Goal: Task Accomplishment & Management: Manage account settings

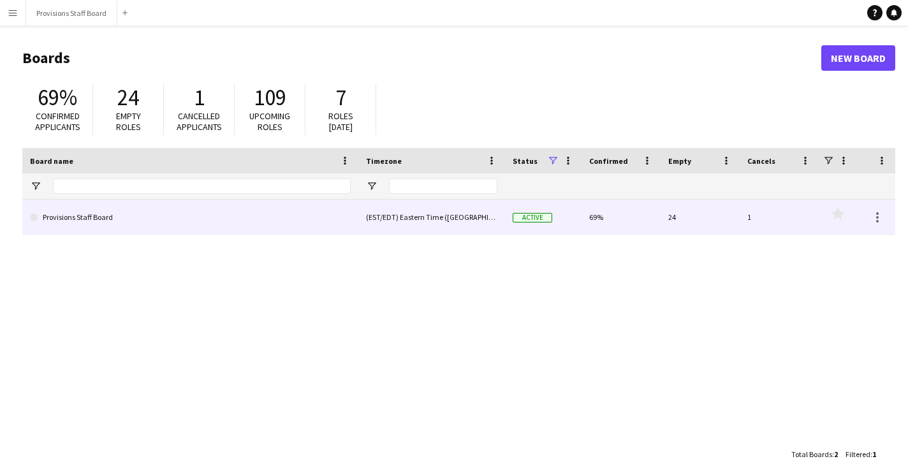
click at [242, 222] on link "Provisions Staff Board" at bounding box center [190, 218] width 321 height 36
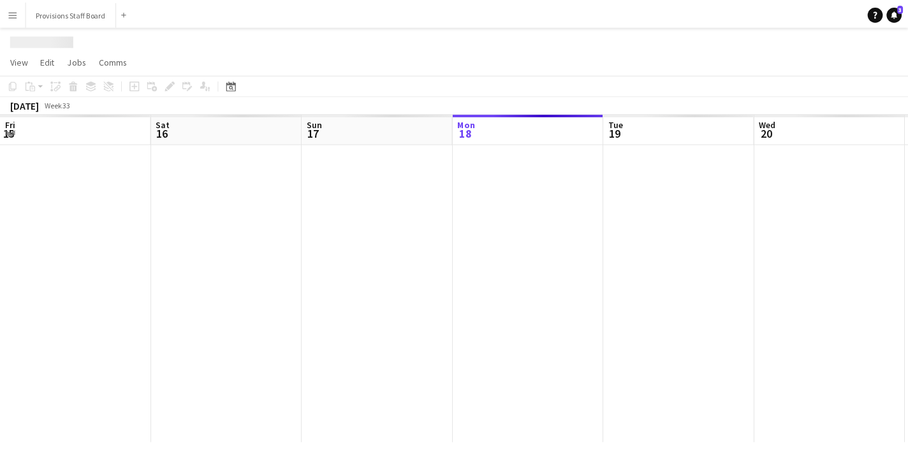
scroll to position [0, 305]
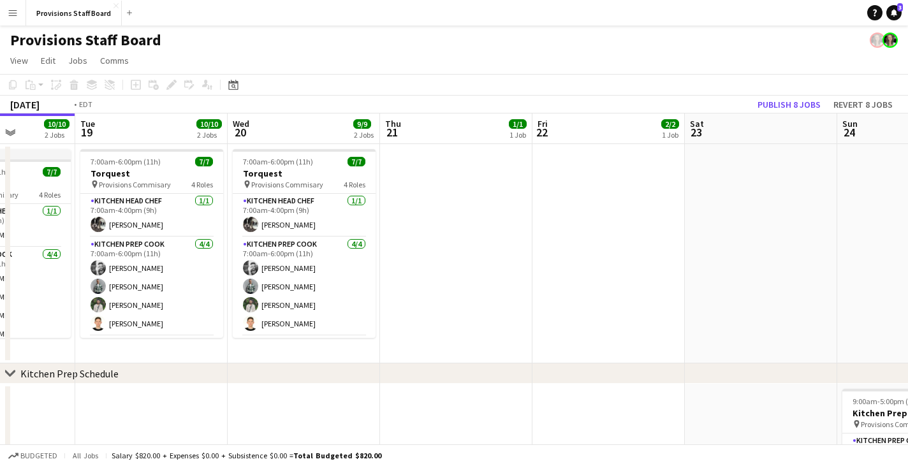
drag, startPoint x: 864, startPoint y: 129, endPoint x: -1, endPoint y: 150, distance: 864.9
click at [0, 150] on html "Menu Boards Boards Boards All jobs Status Workforce Workforce My Workforce Recr…" at bounding box center [454, 460] width 908 height 921
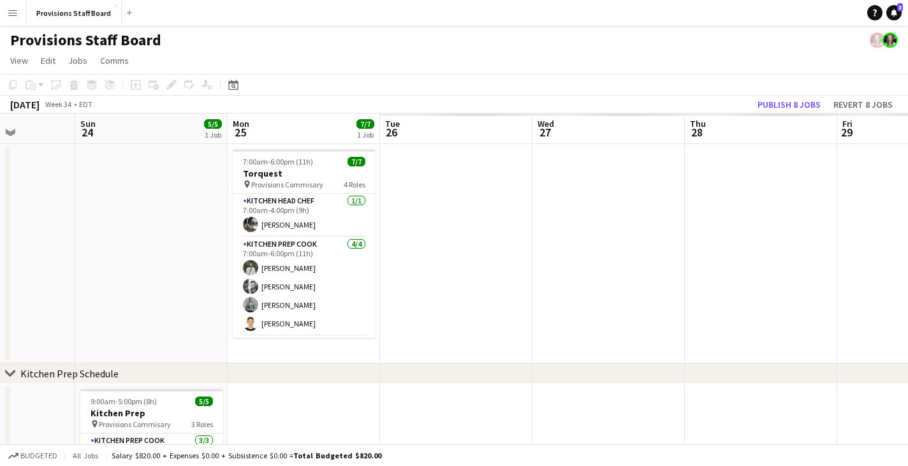
scroll to position [0, 394]
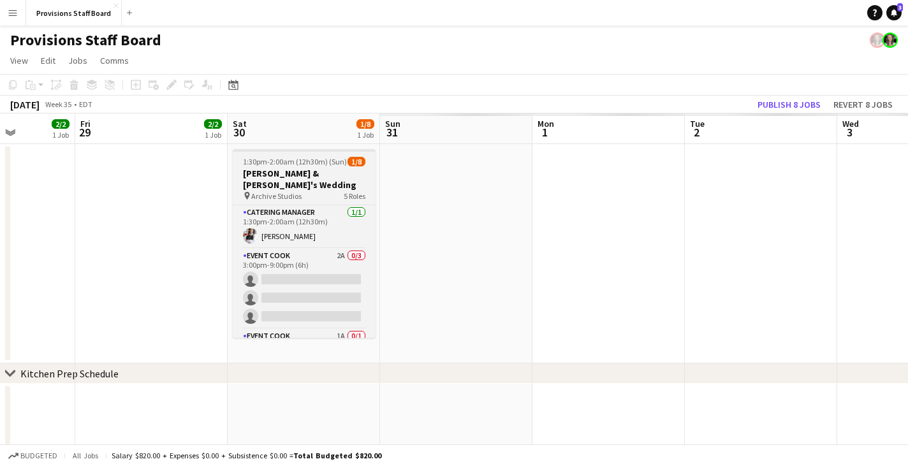
drag, startPoint x: 870, startPoint y: 136, endPoint x: 497, endPoint y: 159, distance: 373.7
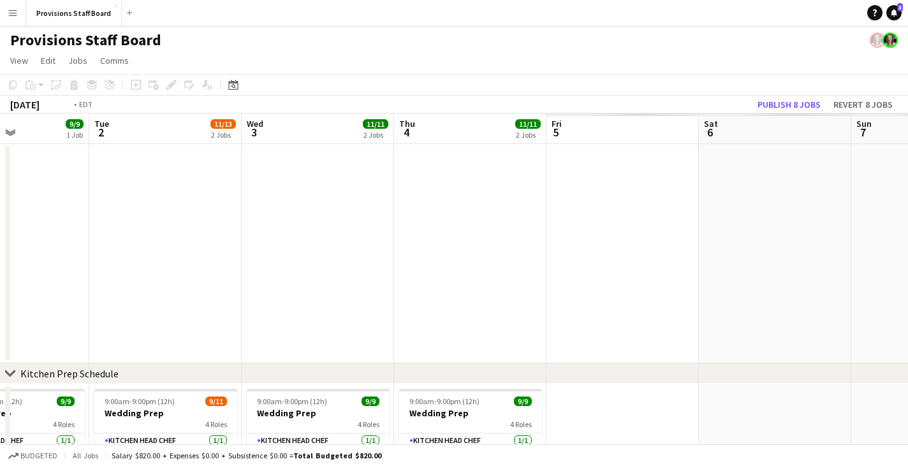
drag, startPoint x: 669, startPoint y: 170, endPoint x: 142, endPoint y: 171, distance: 526.7
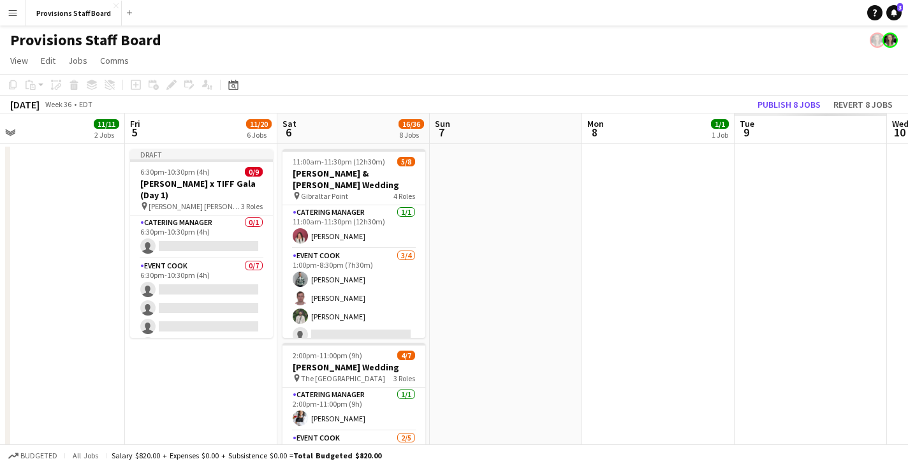
drag, startPoint x: 207, startPoint y: 119, endPoint x: 89, endPoint y: 119, distance: 117.3
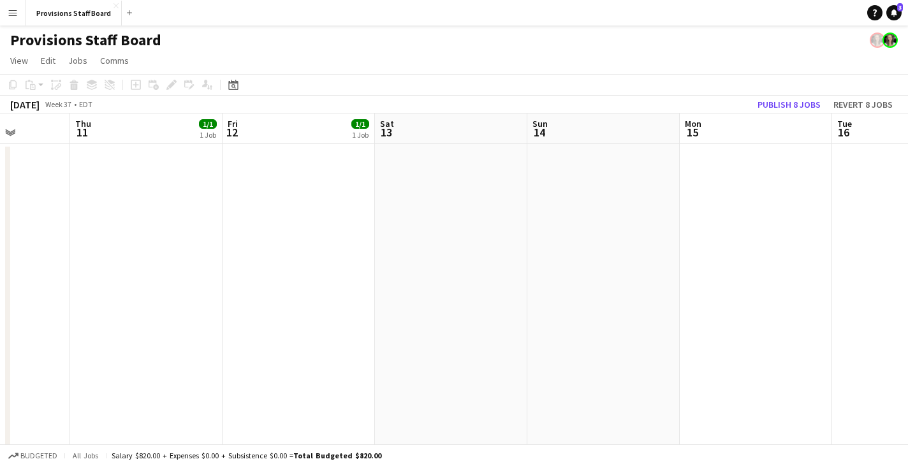
drag, startPoint x: 666, startPoint y: 133, endPoint x: 108, endPoint y: 134, distance: 558.5
drag, startPoint x: 781, startPoint y: 131, endPoint x: 63, endPoint y: 133, distance: 717.9
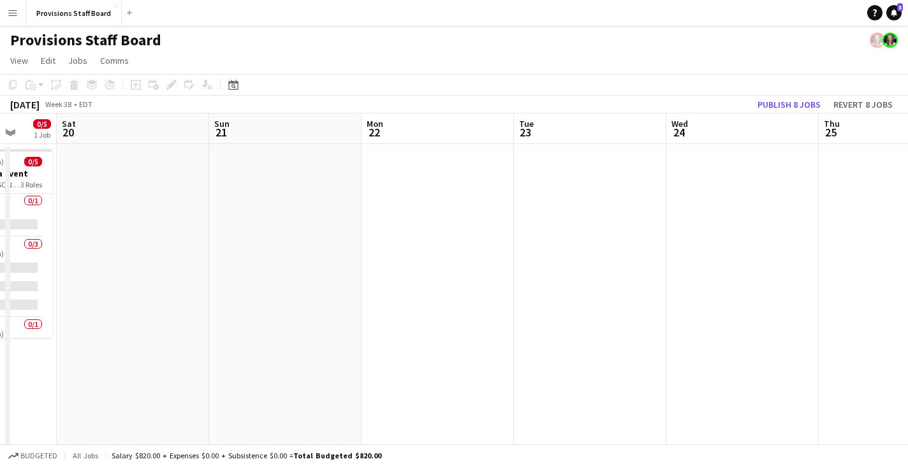
drag, startPoint x: 323, startPoint y: 128, endPoint x: 139, endPoint y: 129, distance: 183.6
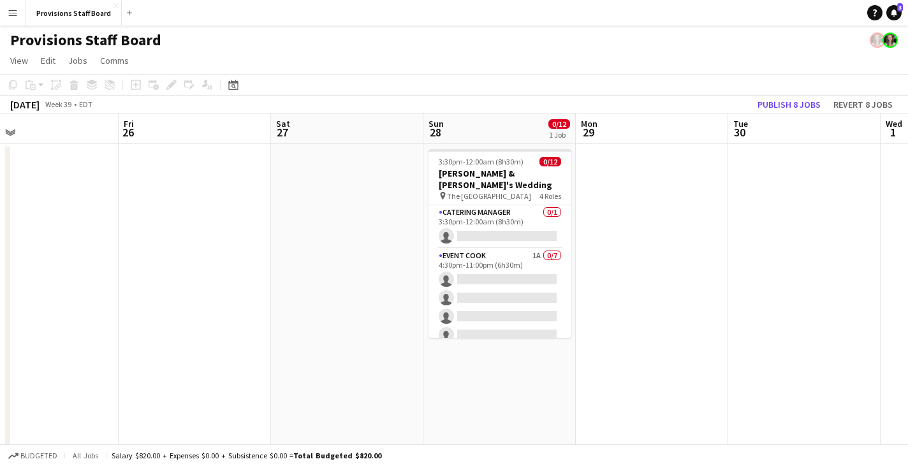
drag, startPoint x: 801, startPoint y: 136, endPoint x: 90, endPoint y: 132, distance: 711.6
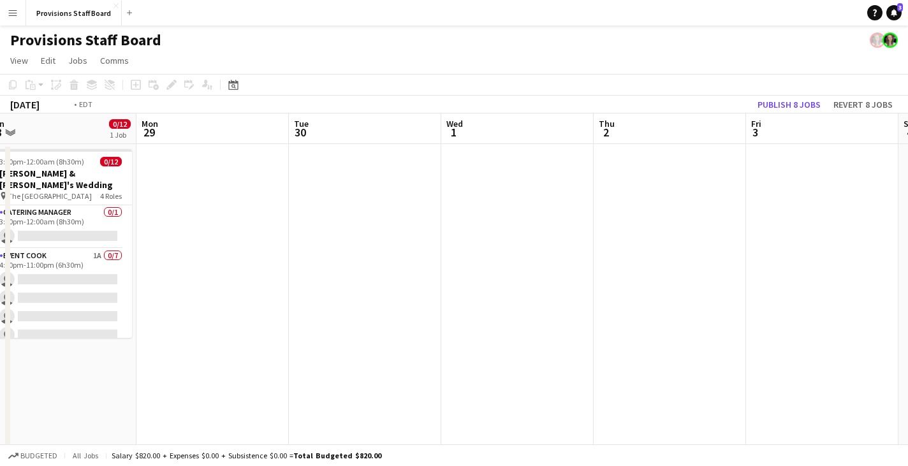
drag, startPoint x: 823, startPoint y: 137, endPoint x: 149, endPoint y: 147, distance: 674.0
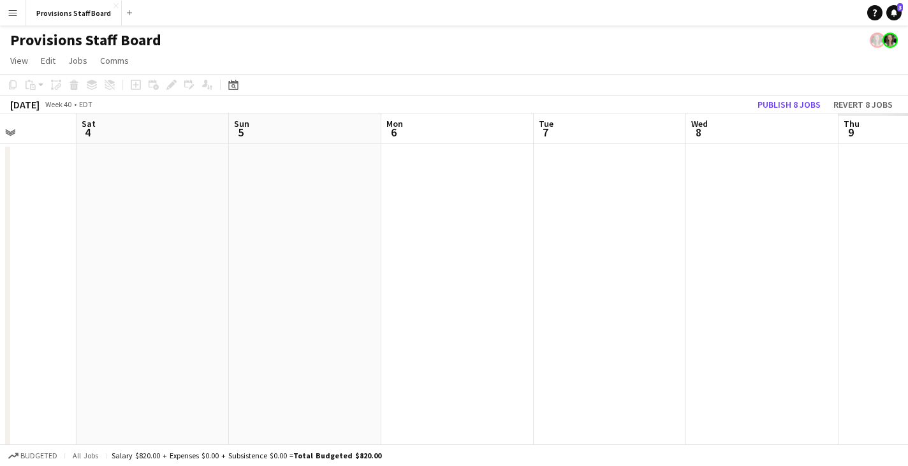
drag, startPoint x: 648, startPoint y: 126, endPoint x: 91, endPoint y: 154, distance: 557.3
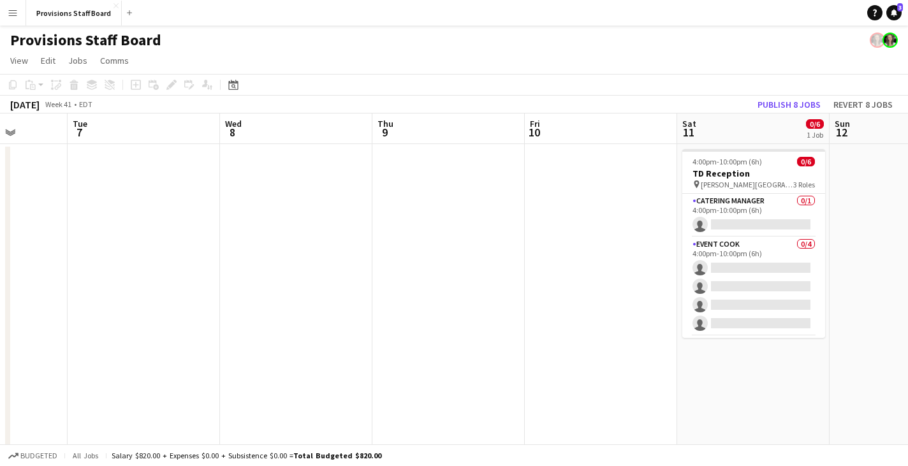
drag, startPoint x: 681, startPoint y: 129, endPoint x: 107, endPoint y: 142, distance: 574.0
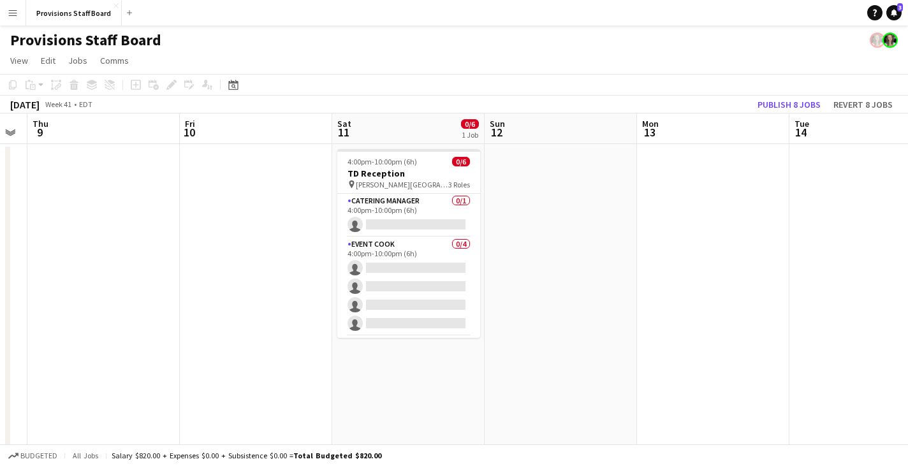
scroll to position [0, 440]
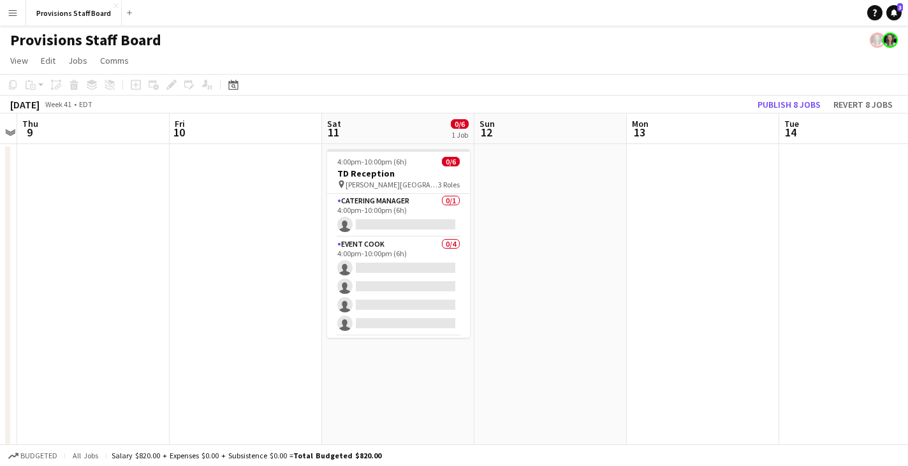
drag, startPoint x: 809, startPoint y: 135, endPoint x: 538, endPoint y: 143, distance: 271.1
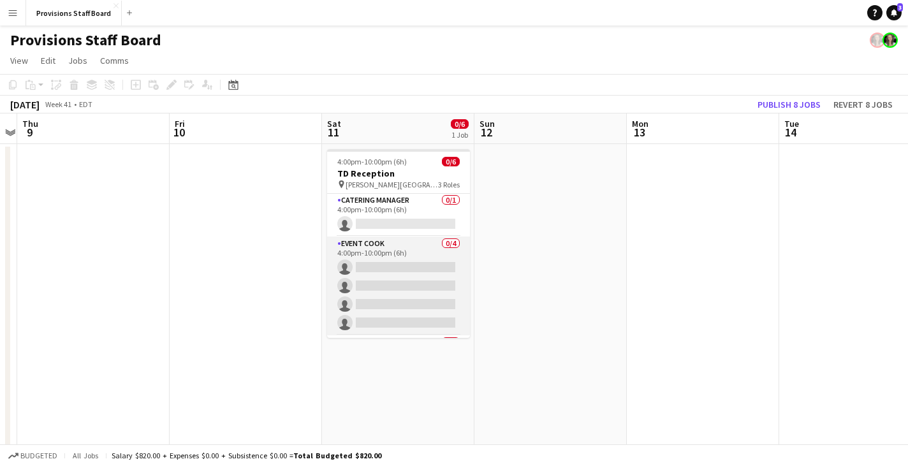
scroll to position [0, 0]
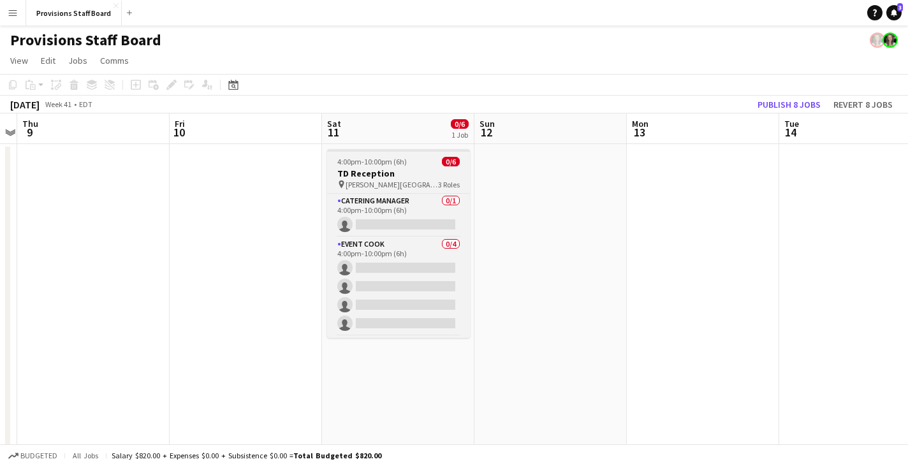
click at [425, 171] on h3 "TD Reception" at bounding box center [398, 173] width 143 height 11
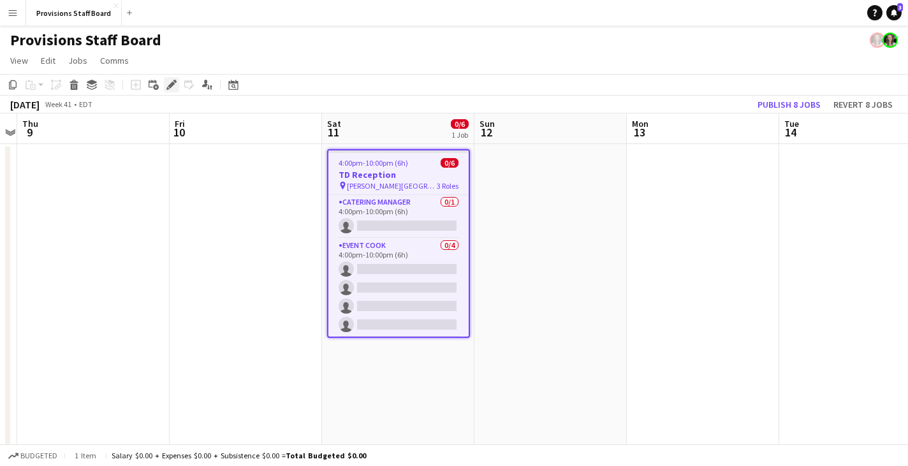
click at [178, 84] on div "Edit" at bounding box center [171, 84] width 15 height 15
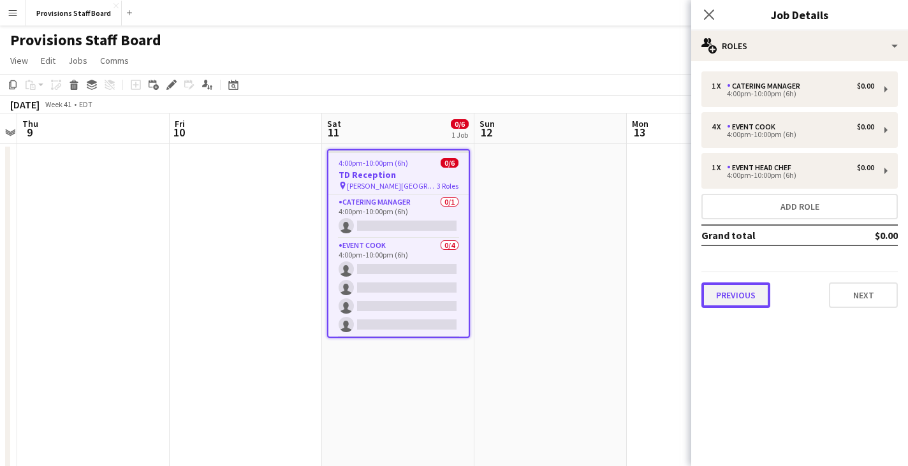
click at [722, 293] on button "Previous" at bounding box center [735, 295] width 69 height 26
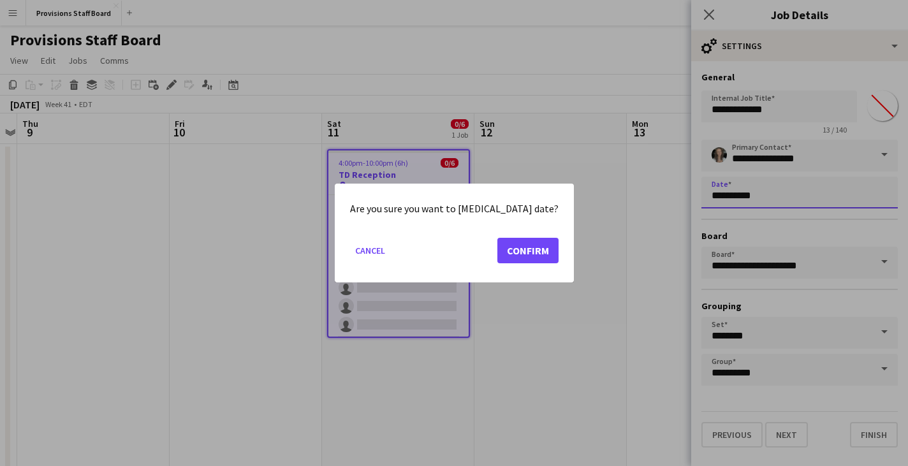
click at [511, 251] on button "Confirm" at bounding box center [527, 251] width 61 height 26
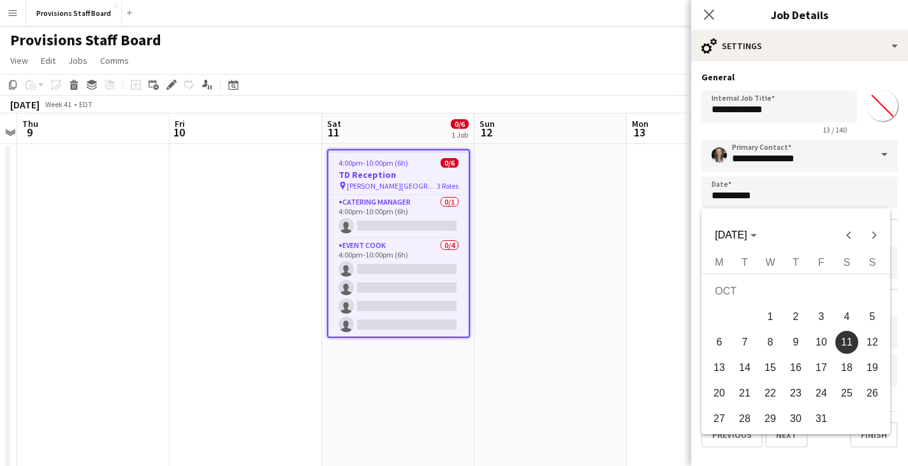
click at [797, 360] on span "16" at bounding box center [795, 367] width 23 height 23
type input "**********"
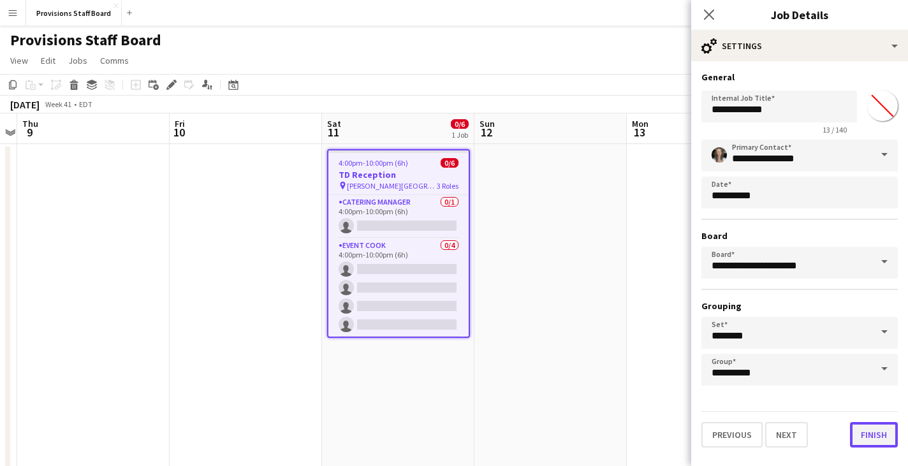
click at [878, 434] on button "Finish" at bounding box center [874, 435] width 48 height 26
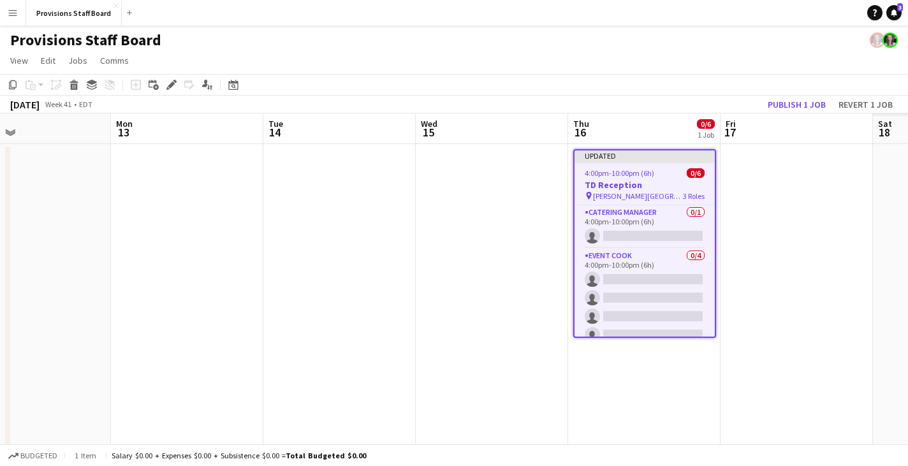
scroll to position [0, 510]
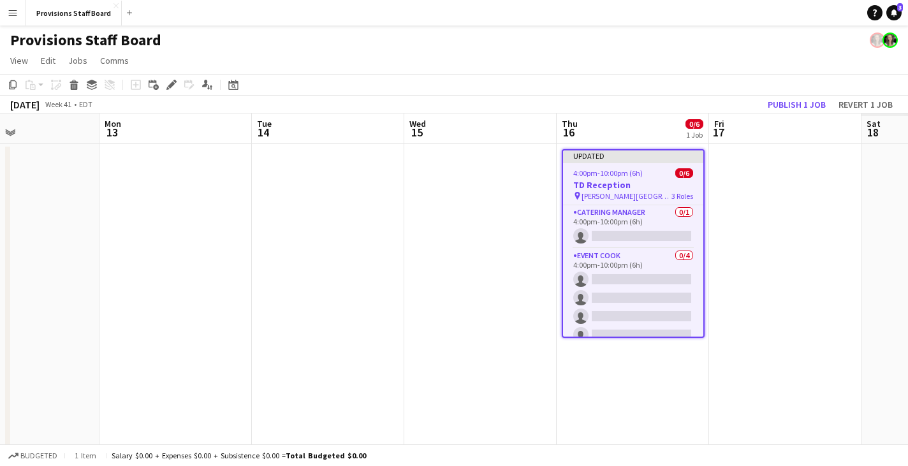
drag, startPoint x: 819, startPoint y: 122, endPoint x: 142, endPoint y: 126, distance: 677.8
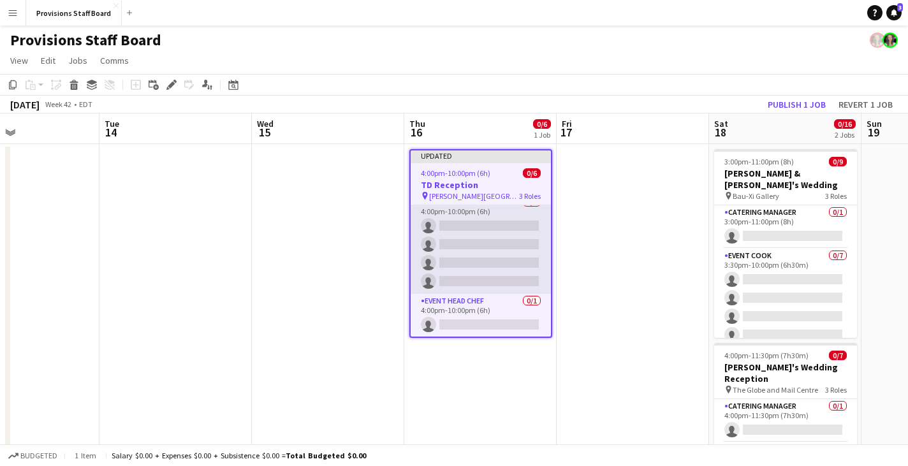
scroll to position [54, 0]
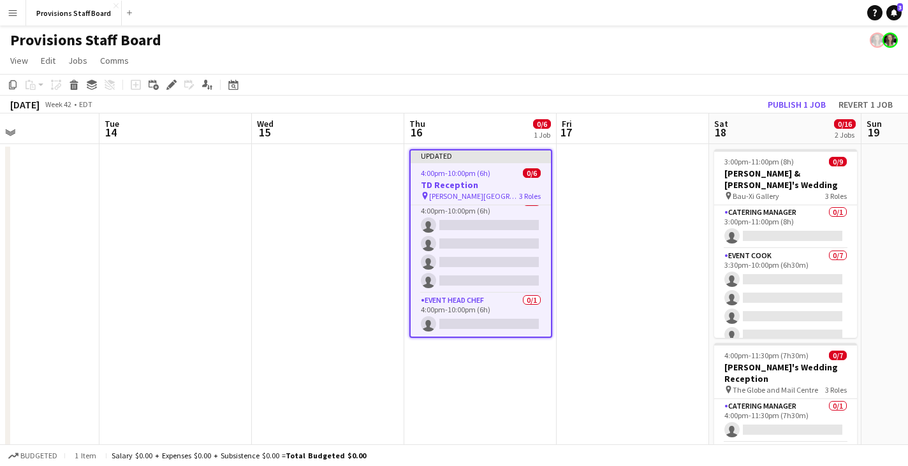
click at [204, 38] on div "Provisions Staff Board" at bounding box center [454, 38] width 908 height 24
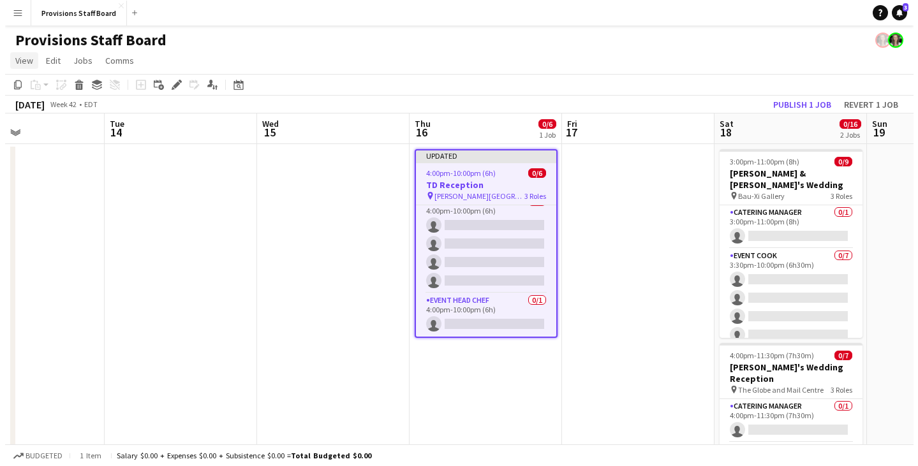
scroll to position [52, 0]
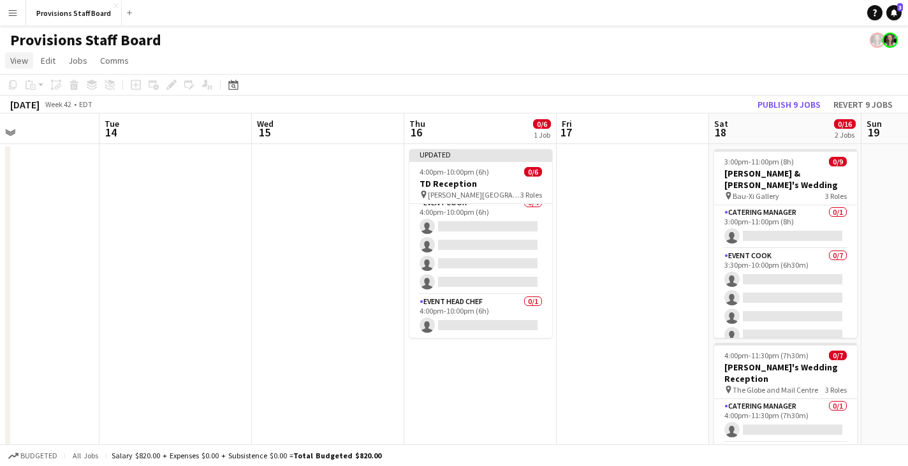
click at [16, 60] on span "View" at bounding box center [19, 60] width 18 height 11
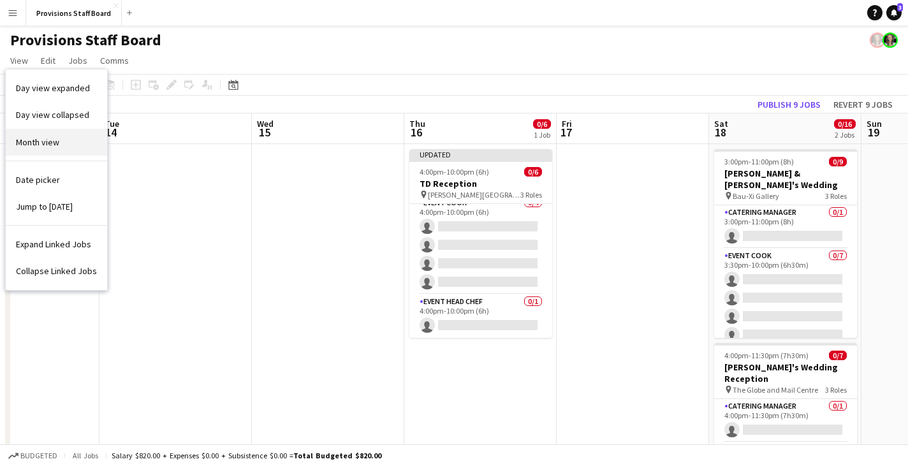
click at [47, 138] on span "Month view" at bounding box center [37, 141] width 43 height 11
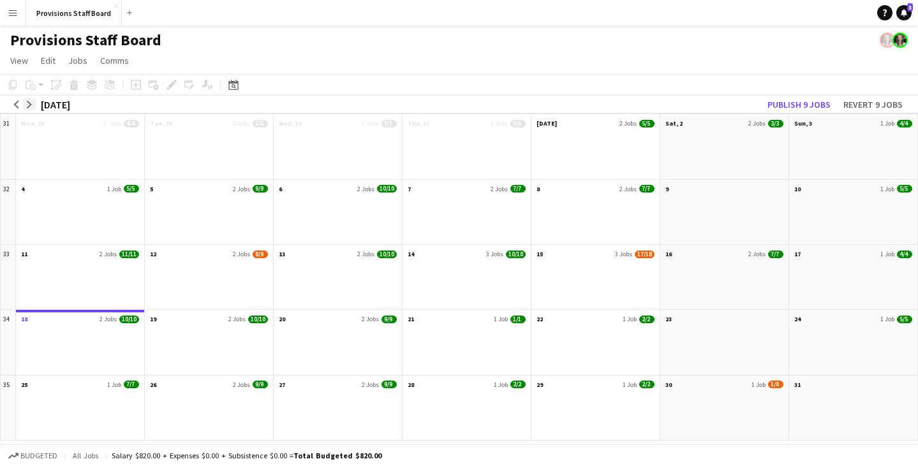
click at [29, 107] on app-icon "arrow-right" at bounding box center [30, 105] width 8 height 8
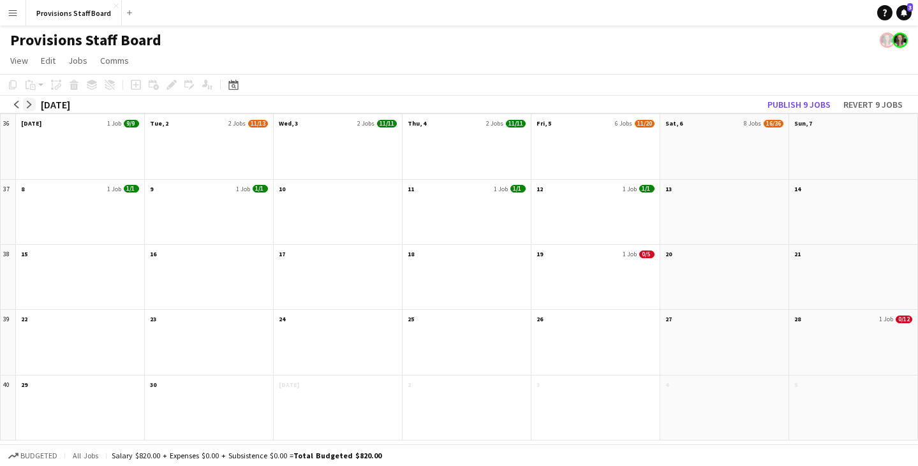
click at [34, 105] on button "arrow-right" at bounding box center [29, 104] width 13 height 13
